Goal: Task Accomplishment & Management: Manage account settings

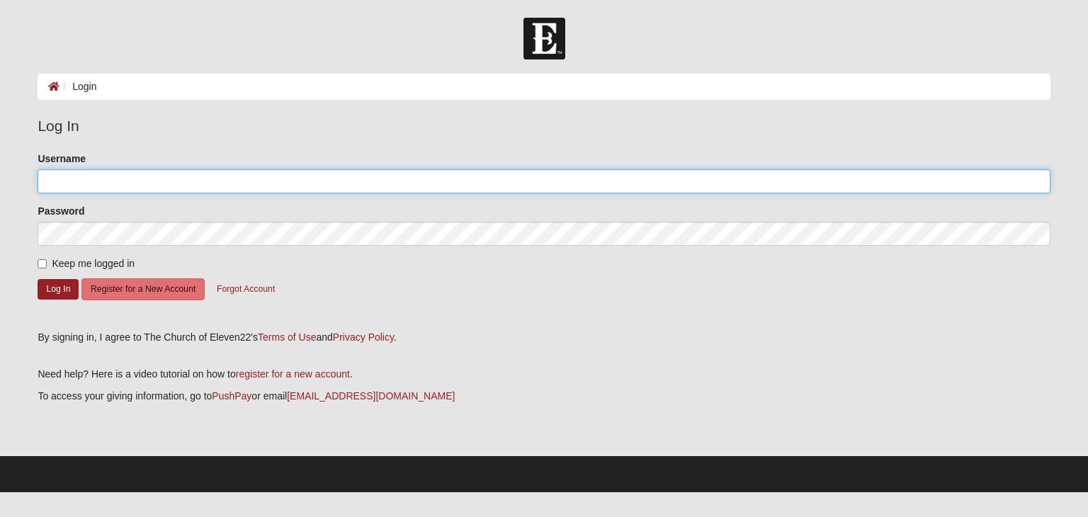
click at [116, 174] on input "Username" at bounding box center [544, 181] width 1012 height 24
type input "Amber137"
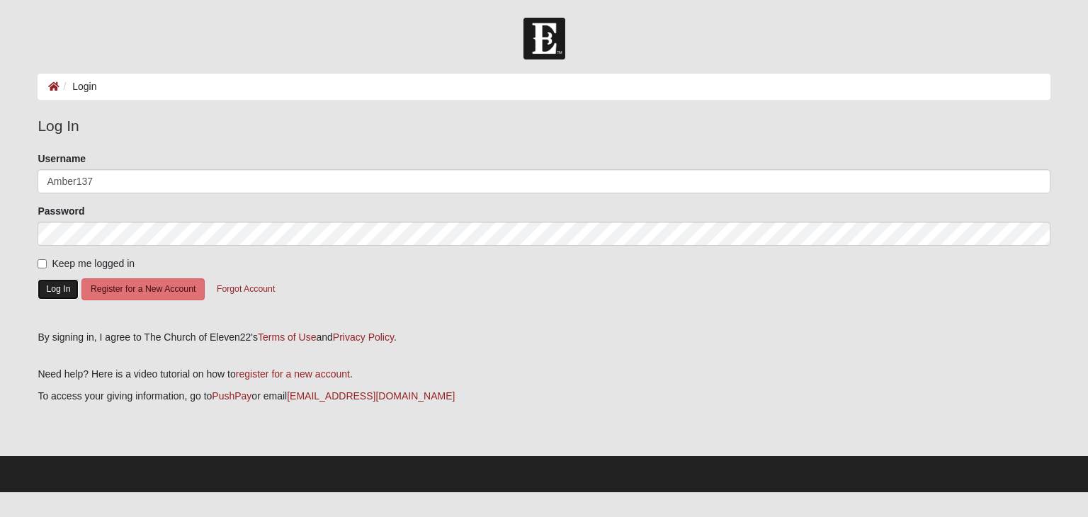
click at [64, 283] on button "Log In" at bounding box center [58, 289] width 41 height 21
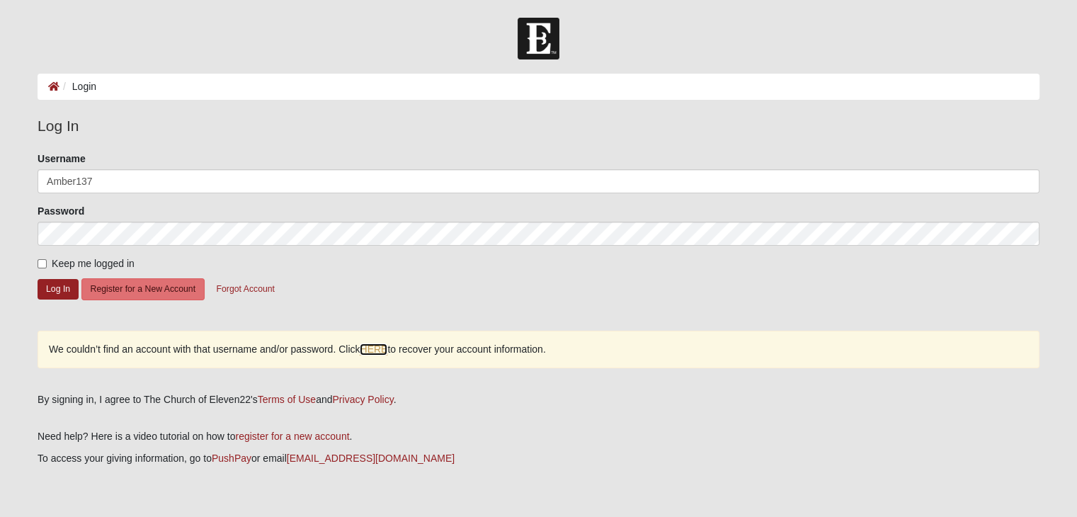
click at [375, 348] on link "HERE" at bounding box center [374, 350] width 28 height 12
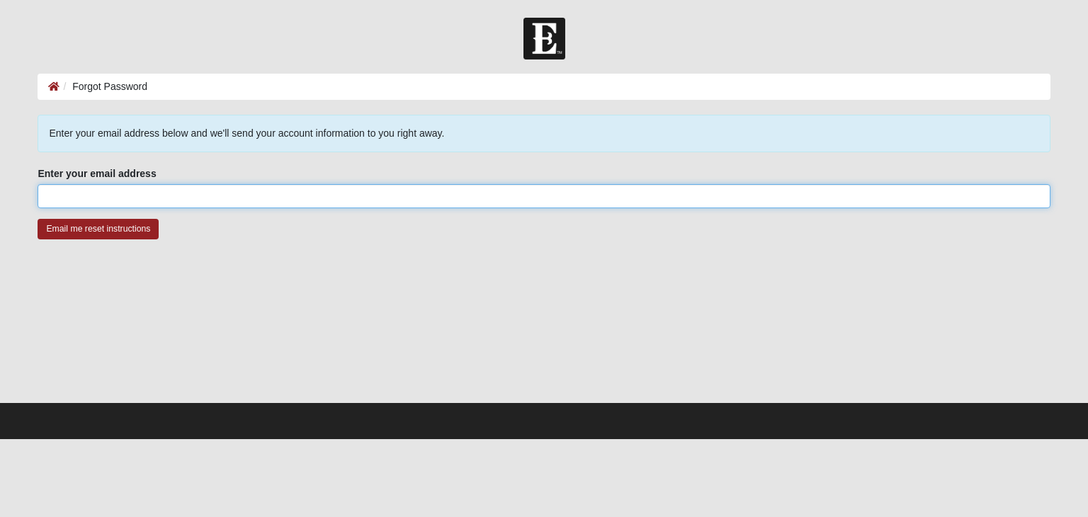
click at [172, 188] on input "Enter your email address" at bounding box center [544, 196] width 1012 height 24
type input "[EMAIL_ADDRESS][DOMAIN_NAME]"
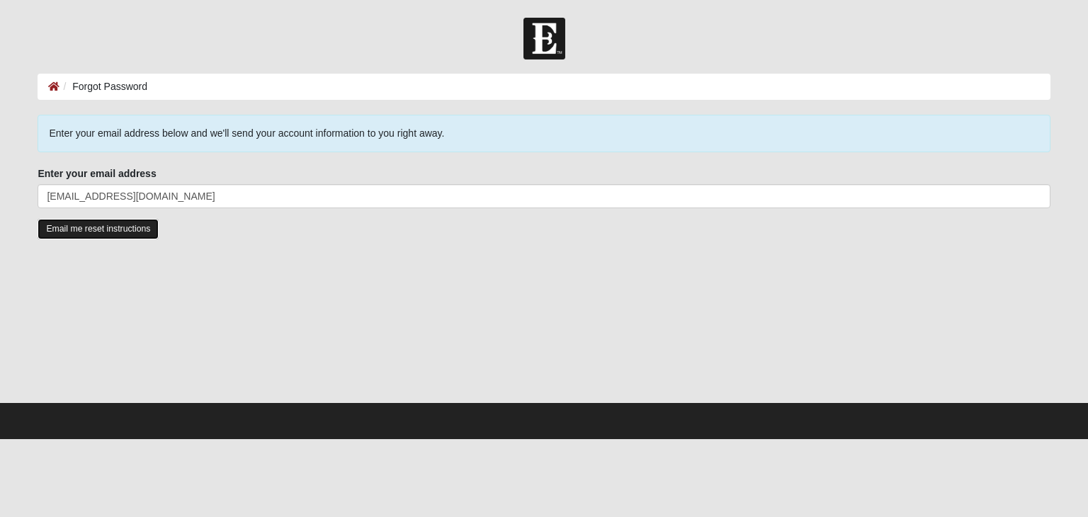
click at [123, 229] on input "Email me reset instructions" at bounding box center [98, 229] width 121 height 21
